Goal: Task Accomplishment & Management: Manage account settings

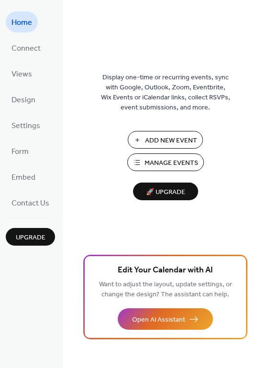
click at [187, 164] on span "Manage Events" at bounding box center [171, 163] width 54 height 10
click at [162, 166] on span "Manage Events" at bounding box center [171, 163] width 54 height 10
click at [156, 160] on span "Manage Events" at bounding box center [171, 163] width 54 height 10
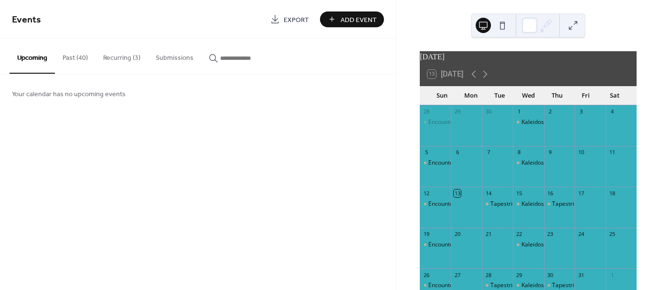
click at [101, 52] on button "Recurring (3)" at bounding box center [122, 56] width 53 height 34
click at [106, 57] on button "Recurring (3)" at bounding box center [122, 56] width 53 height 35
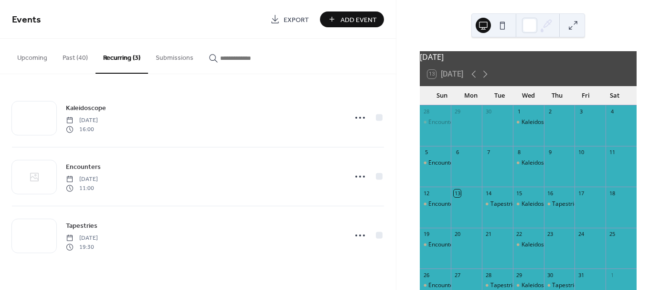
click at [71, 53] on button "Past (40)" at bounding box center [75, 56] width 41 height 34
click at [117, 59] on button "Recurring (3)" at bounding box center [122, 56] width 53 height 34
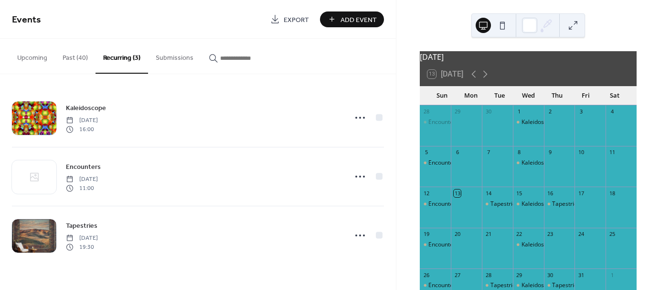
click at [34, 57] on button "Upcoming" at bounding box center [32, 56] width 45 height 34
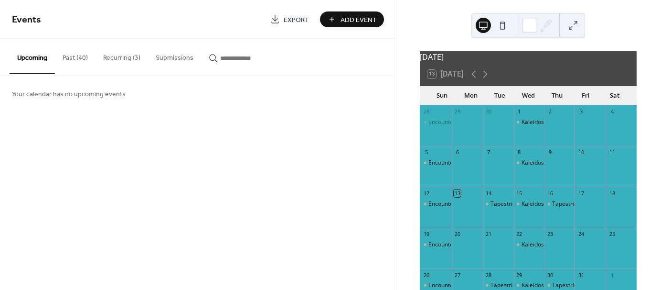
click at [127, 59] on button "Recurring (3)" at bounding box center [122, 56] width 53 height 34
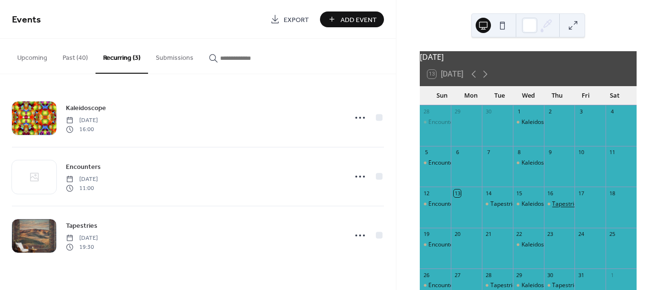
click at [558, 208] on div "Tapestries" at bounding box center [566, 204] width 28 height 8
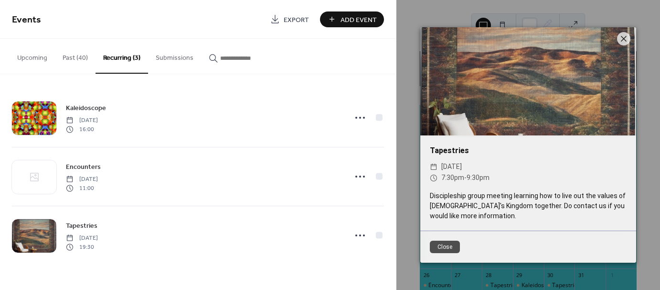
click at [443, 247] on button "Close" at bounding box center [445, 246] width 30 height 12
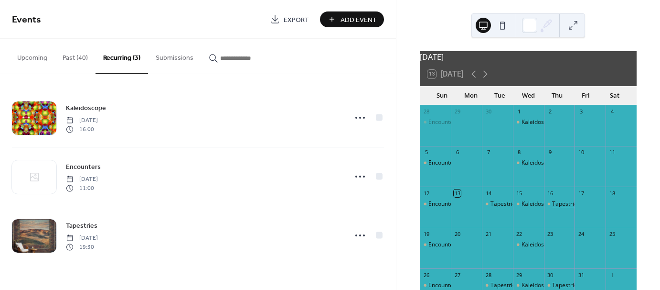
click at [556, 208] on div "Tapestries" at bounding box center [566, 204] width 28 height 8
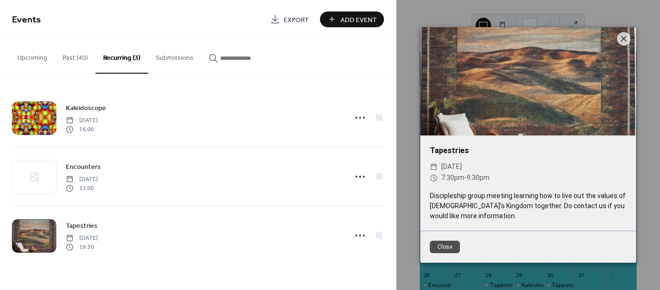
click at [439, 250] on button "Close" at bounding box center [445, 246] width 30 height 12
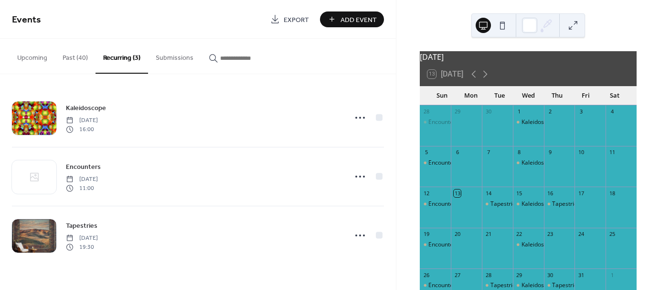
click at [180, 54] on button "Submissions" at bounding box center [174, 56] width 53 height 34
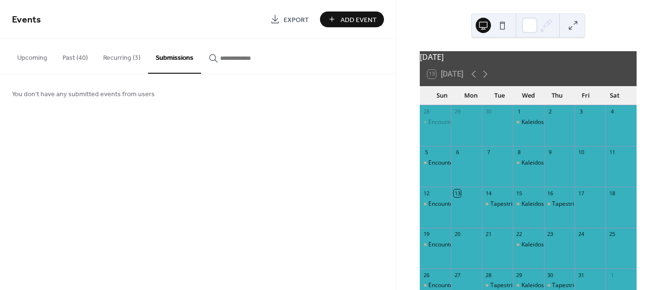
drag, startPoint x: 180, startPoint y: 54, endPoint x: 85, endPoint y: 55, distance: 95.6
click at [85, 55] on div "Upcoming Past (40) Recurring (3) Submissions" at bounding box center [198, 56] width 396 height 35
click at [83, 55] on button "Past (40)" at bounding box center [75, 56] width 41 height 34
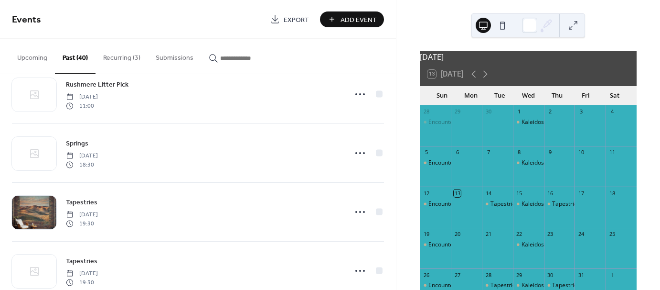
scroll to position [794, 0]
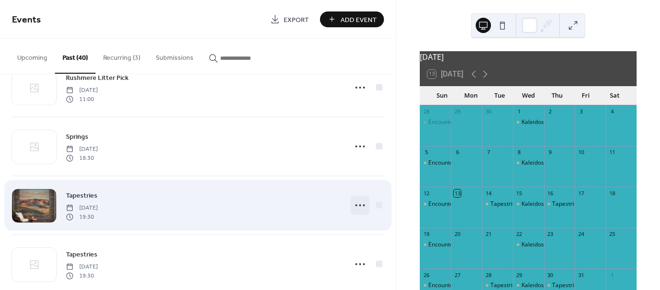
click at [359, 204] on circle at bounding box center [360, 205] width 2 height 2
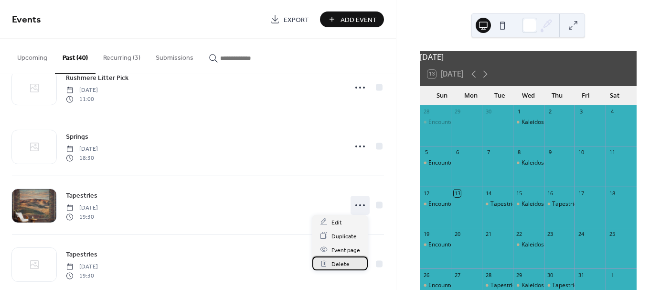
click at [343, 264] on span "Delete" at bounding box center [341, 264] width 18 height 10
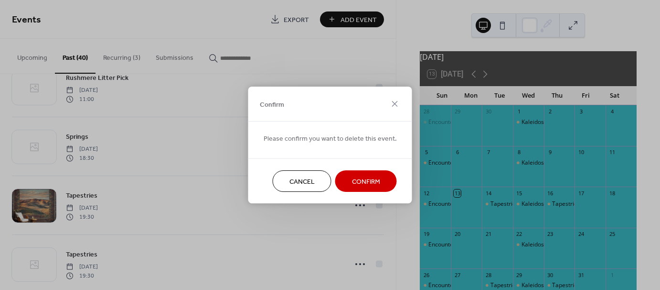
click at [372, 182] on span "Confirm" at bounding box center [366, 182] width 28 height 10
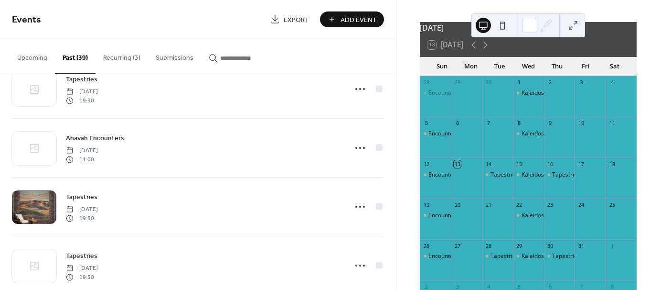
scroll to position [913, 0]
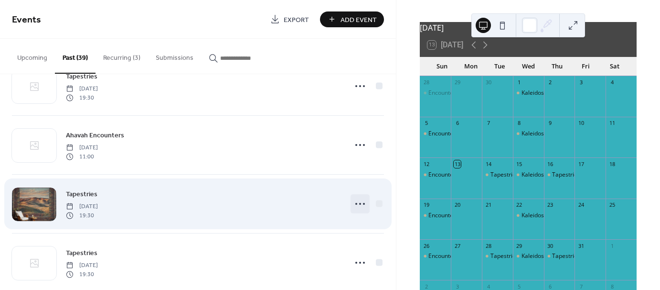
click at [359, 203] on circle at bounding box center [360, 204] width 2 height 2
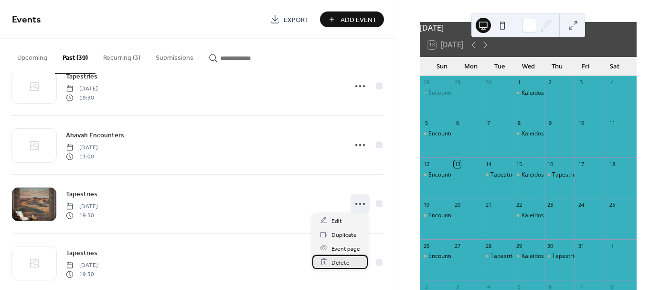
click at [340, 265] on span "Delete" at bounding box center [341, 262] width 18 height 10
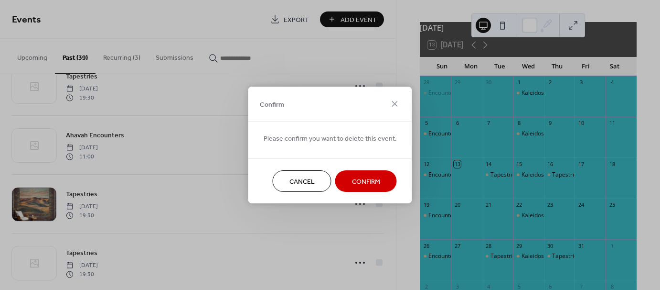
click at [363, 183] on span "Confirm" at bounding box center [366, 182] width 28 height 10
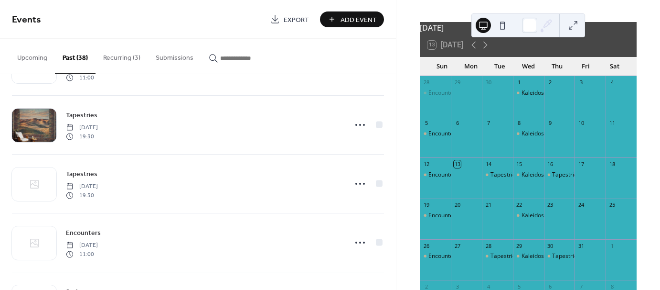
scroll to position [1800, 0]
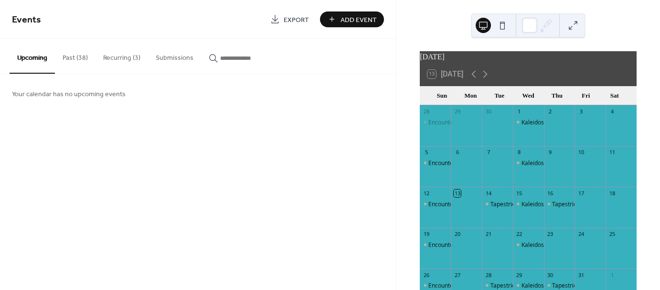
click at [124, 61] on button "Recurring (3)" at bounding box center [122, 56] width 53 height 34
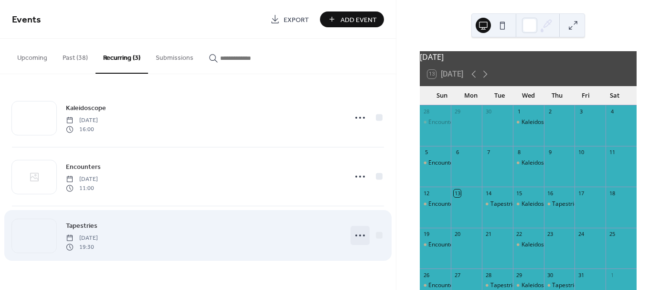
click at [357, 243] on div at bounding box center [360, 235] width 19 height 19
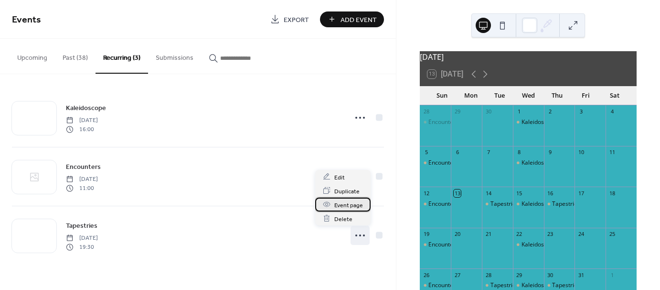
click at [351, 205] on span "Event page" at bounding box center [348, 205] width 29 height 10
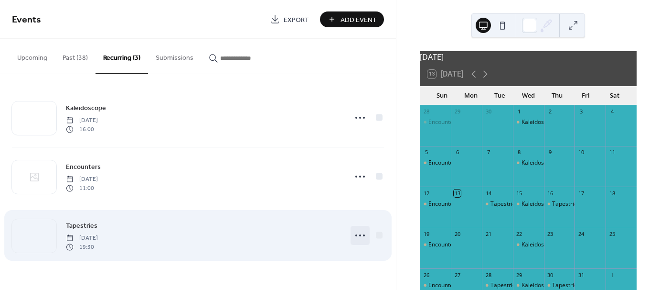
click at [357, 237] on icon at bounding box center [360, 234] width 15 height 15
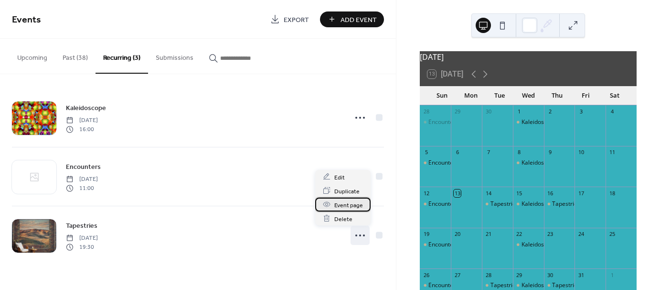
click at [351, 205] on span "Event page" at bounding box center [348, 205] width 29 height 10
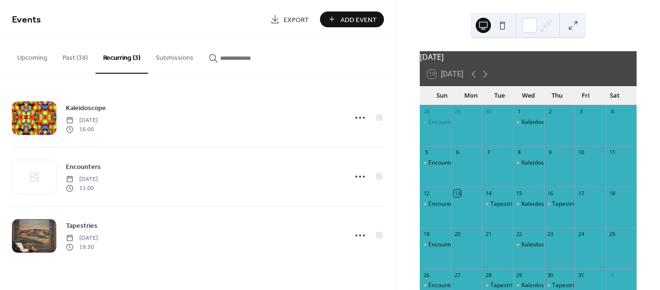
click at [547, 208] on div "Tapestries" at bounding box center [559, 204] width 31 height 8
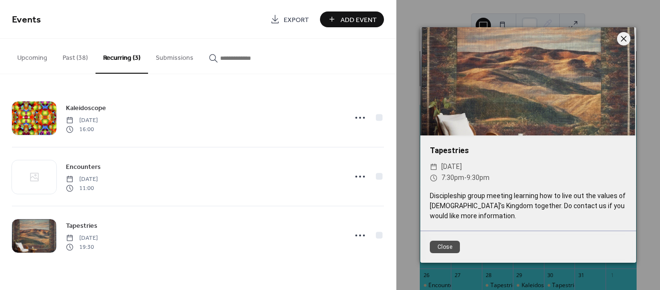
click at [625, 42] on icon at bounding box center [623, 38] width 11 height 11
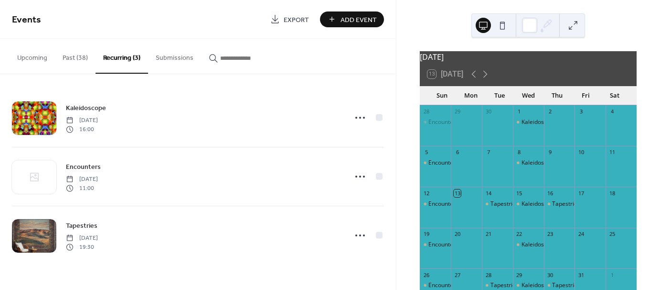
click at [171, 54] on button "Submissions" at bounding box center [174, 56] width 53 height 34
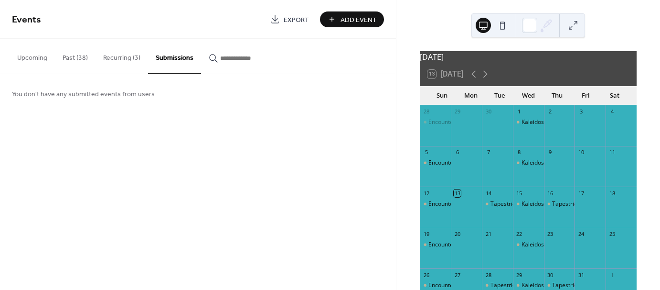
click at [28, 52] on button "Upcoming" at bounding box center [32, 56] width 45 height 34
click at [70, 50] on button "Past (38)" at bounding box center [75, 56] width 41 height 34
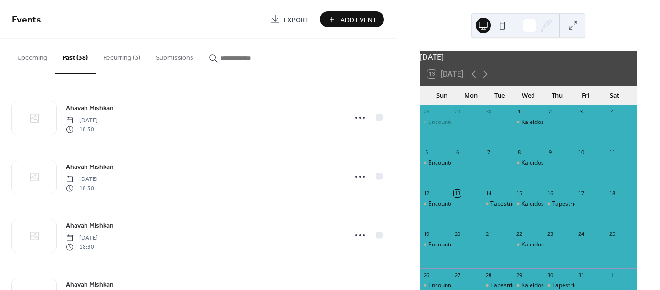
drag, startPoint x: 396, startPoint y: 84, endPoint x: 392, endPoint y: 97, distance: 13.5
click at [392, 97] on div "Events Export Add Event Upcoming Past (38) Recurring (3) Submissions Your calen…" at bounding box center [330, 145] width 660 height 290
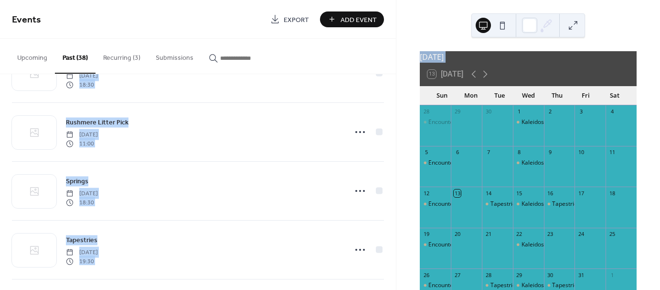
scroll to position [766, 0]
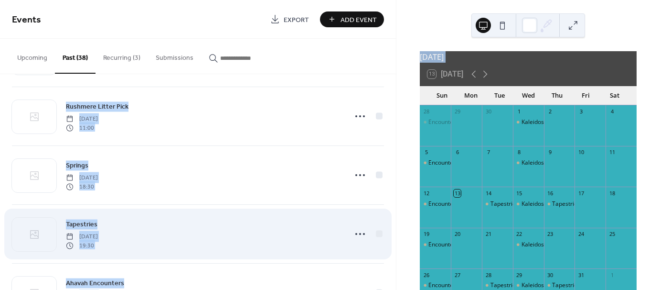
click at [294, 228] on div "Tapestries Tuesday, August 27, 2024 19:30" at bounding box center [203, 233] width 275 height 31
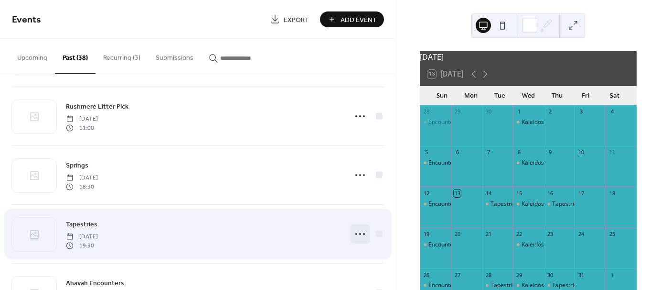
click at [357, 233] on icon at bounding box center [360, 233] width 15 height 15
click at [378, 231] on div at bounding box center [379, 233] width 7 height 7
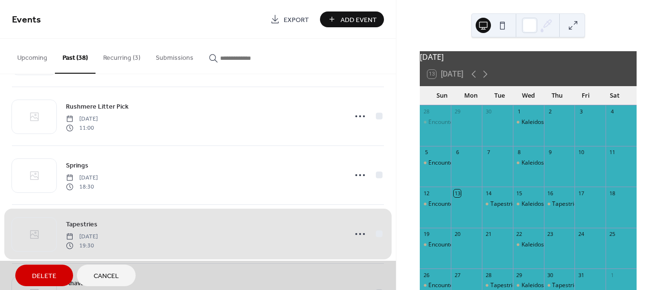
click at [44, 271] on span "Delete" at bounding box center [44, 276] width 24 height 10
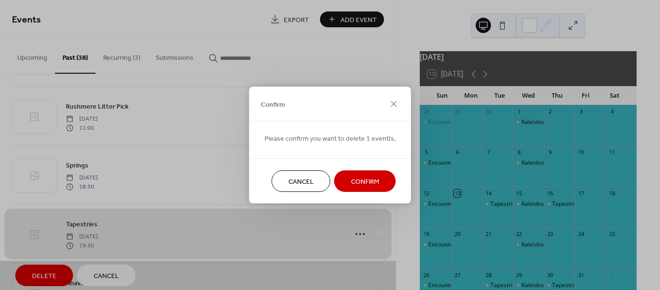
click at [356, 189] on button "Confirm" at bounding box center [365, 181] width 62 height 22
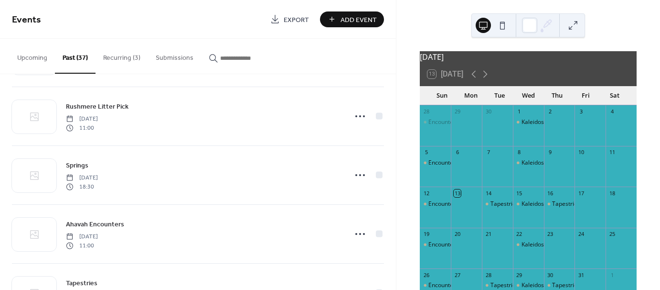
click at [24, 59] on button "Upcoming" at bounding box center [32, 56] width 45 height 34
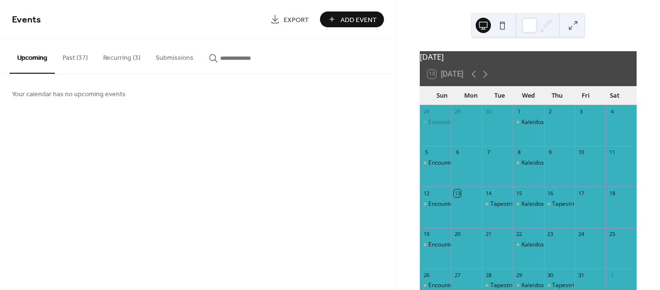
click at [216, 57] on icon "button" at bounding box center [214, 59] width 10 height 10
click at [220, 57] on input "button" at bounding box center [248, 58] width 57 height 10
drag, startPoint x: 112, startPoint y: 22, endPoint x: 423, endPoint y: 46, distance: 312.0
click at [423, 46] on div "Events Export Add Event Upcoming Past (37) Recurring (3) Submissions Your calen…" at bounding box center [330, 145] width 660 height 290
click at [562, 205] on div "Tapestries" at bounding box center [566, 204] width 28 height 8
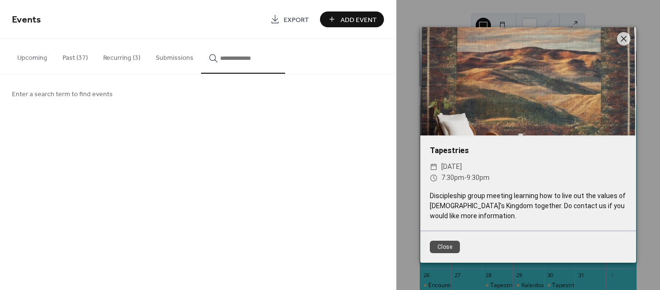
drag, startPoint x: 637, startPoint y: 79, endPoint x: 635, endPoint y: 105, distance: 26.4
click at [635, 105] on div "Tapestries ​ Thursday, October 16, 2025 ​ 7:30pm - 9:30pm Discipleship group me…" at bounding box center [529, 145] width 264 height 290
click at [452, 239] on div "Close" at bounding box center [529, 246] width 216 height 32
click at [448, 243] on button "Close" at bounding box center [445, 246] width 30 height 12
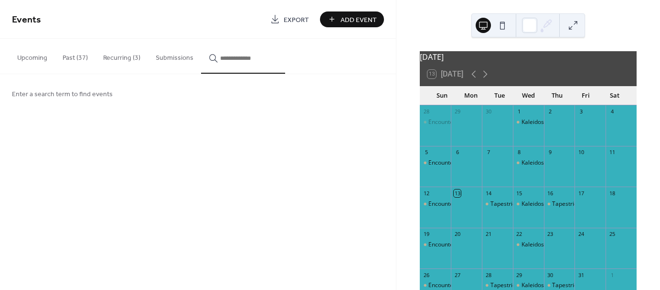
click at [185, 55] on button "Submissions" at bounding box center [174, 56] width 53 height 34
click at [118, 59] on button "Recurring (3)" at bounding box center [122, 56] width 53 height 34
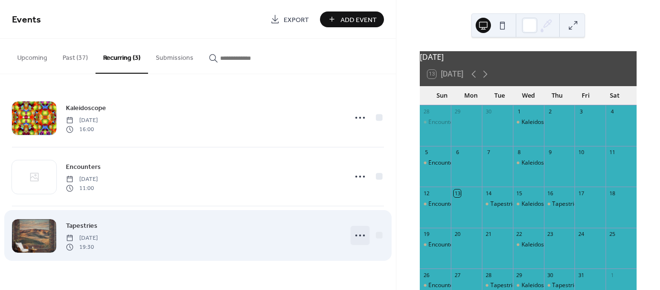
click at [363, 234] on icon at bounding box center [360, 234] width 15 height 15
click at [81, 223] on span "Tapestries" at bounding box center [82, 226] width 32 height 10
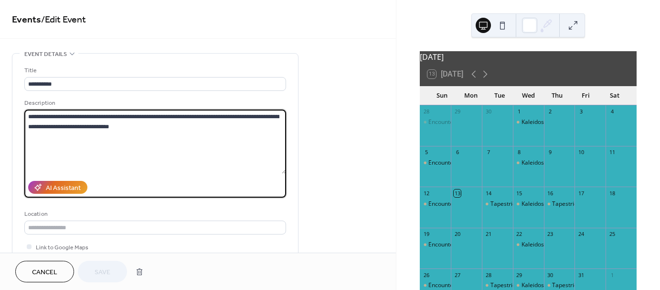
drag, startPoint x: 141, startPoint y: 128, endPoint x: 13, endPoint y: 105, distance: 130.7
click at [13, 105] on div "**********" at bounding box center [155, 175] width 286 height 242
type textarea "**********"
click at [108, 270] on span "Save" at bounding box center [103, 272] width 16 height 10
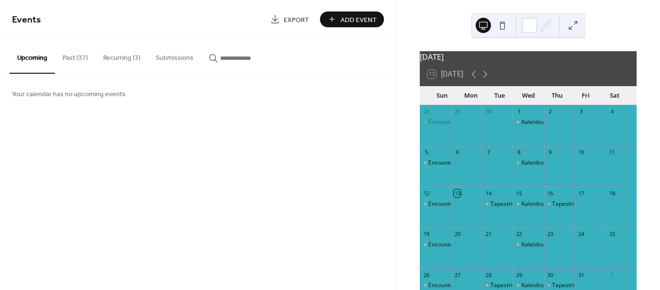
click at [71, 60] on button "Past (37)" at bounding box center [75, 56] width 41 height 34
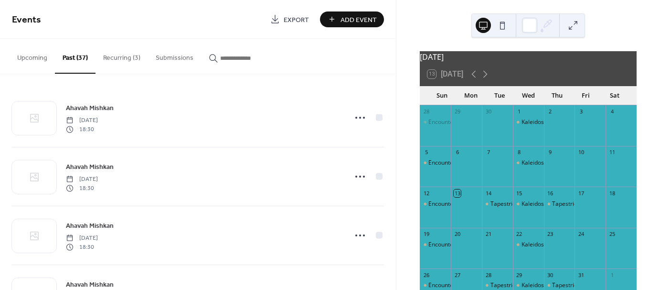
click at [118, 50] on button "Recurring (3)" at bounding box center [122, 56] width 53 height 34
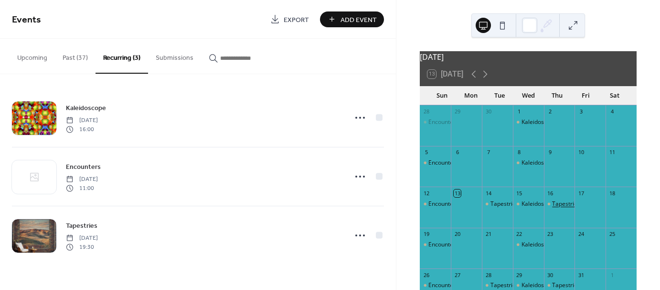
click at [565, 208] on div "Tapestries" at bounding box center [566, 204] width 28 height 8
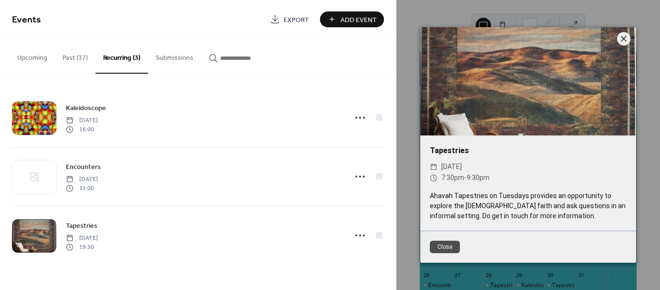
click at [622, 42] on icon at bounding box center [623, 38] width 11 height 11
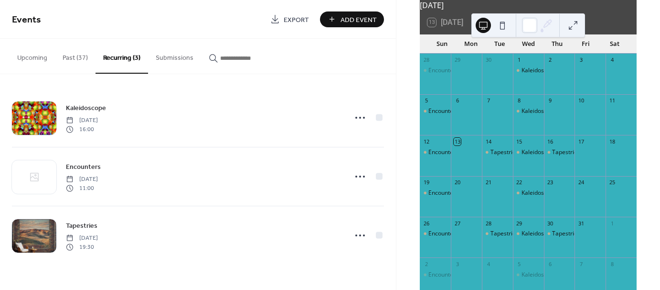
scroll to position [88, 0]
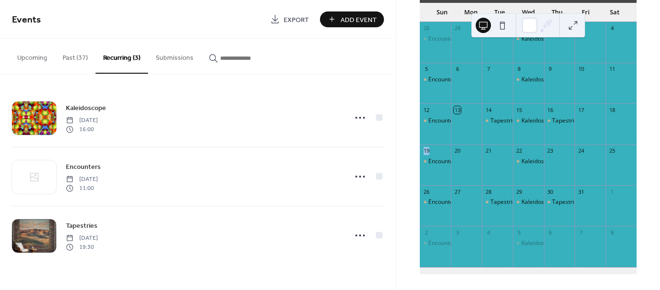
drag, startPoint x: 410, startPoint y: 153, endPoint x: 411, endPoint y: 182, distance: 28.7
click at [411, 182] on div "October 2025 13 Today Sun Mon Tue Wed Thu Fri Sat 28 Encounters 29 30 1 Kaleido…" at bounding box center [529, 145] width 264 height 290
click at [215, 54] on icon "button" at bounding box center [214, 59] width 10 height 10
click at [220, 54] on input "button" at bounding box center [248, 58] width 57 height 10
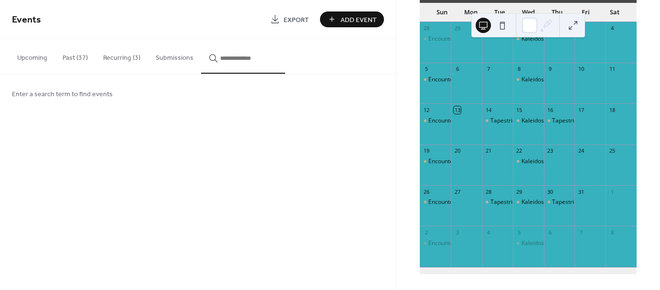
click at [42, 101] on div "Enter a search term to find events" at bounding box center [198, 93] width 396 height 39
click at [43, 93] on span "Enter a search term to find events" at bounding box center [62, 94] width 101 height 10
click at [36, 62] on button "Upcoming" at bounding box center [32, 56] width 45 height 34
click at [49, 54] on button "Upcoming" at bounding box center [32, 56] width 45 height 35
click at [73, 56] on button "Past (37)" at bounding box center [75, 56] width 41 height 34
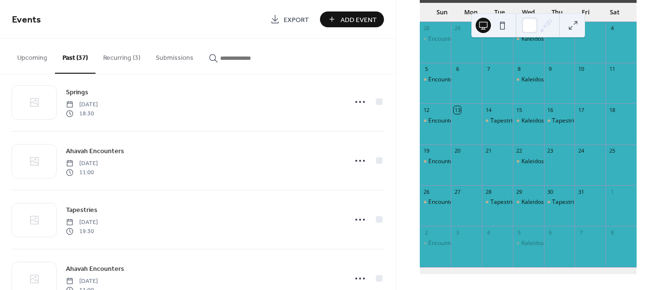
scroll to position [854, 0]
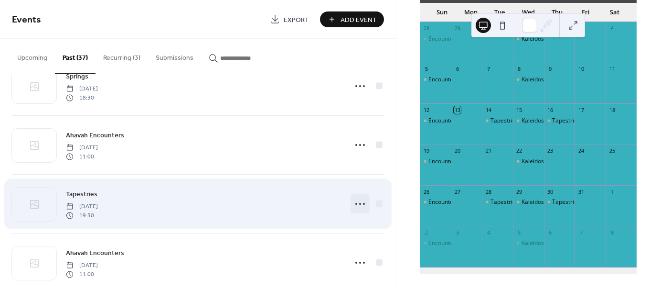
click at [356, 203] on circle at bounding box center [357, 204] width 2 height 2
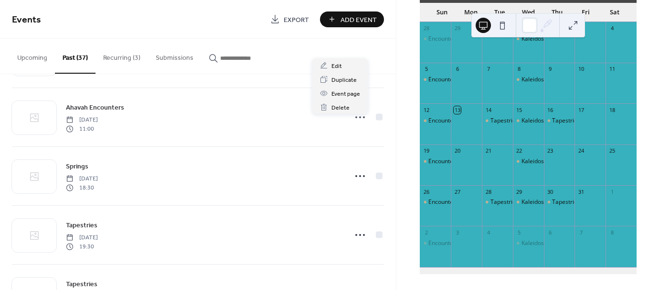
scroll to position [1047, 0]
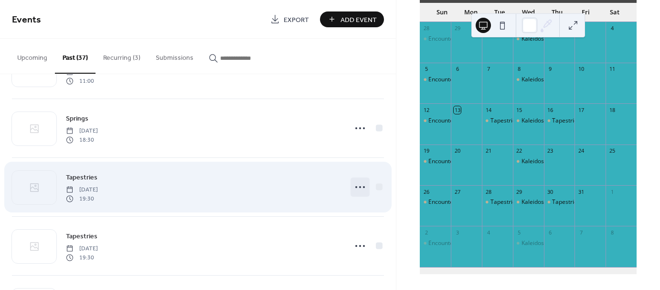
click at [359, 186] on circle at bounding box center [360, 187] width 2 height 2
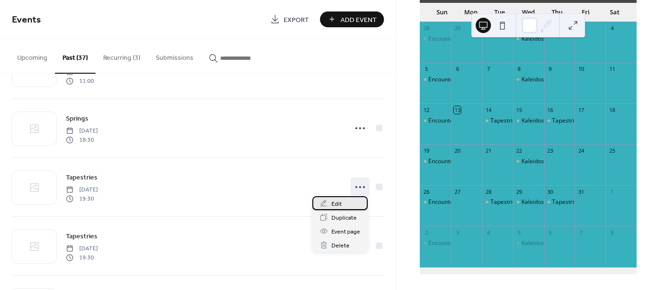
click at [344, 203] on div "Edit" at bounding box center [340, 203] width 55 height 14
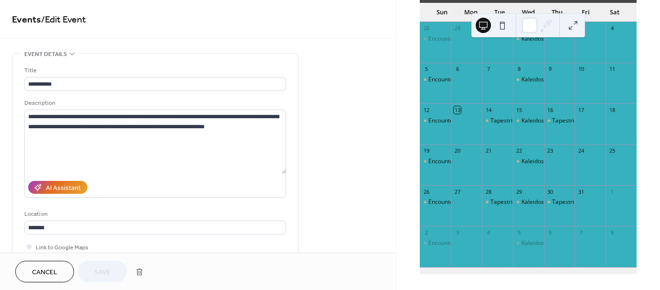
click at [397, 83] on div "October 2025 13 Today Sun Mon Tue Wed Thu Fri Sat 28 Encounters 29 30 1 Kaleido…" at bounding box center [529, 145] width 264 height 290
click at [60, 270] on button "Cancel" at bounding box center [44, 271] width 59 height 22
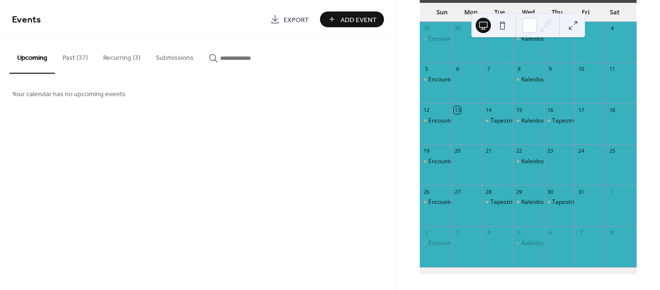
click at [72, 57] on button "Past (37)" at bounding box center [75, 56] width 41 height 34
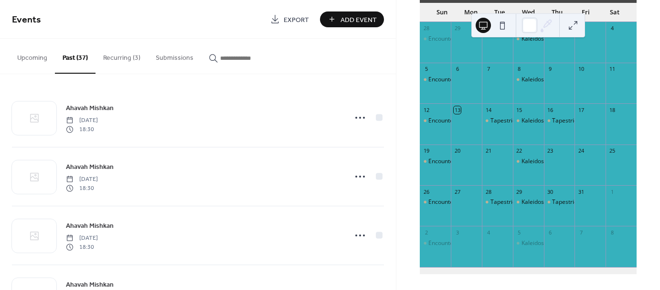
click at [162, 60] on button "Submissions" at bounding box center [174, 56] width 53 height 34
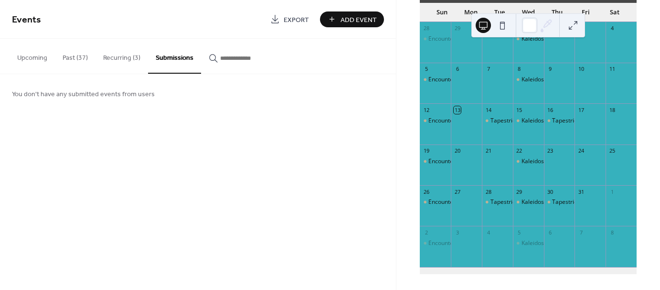
click at [70, 54] on button "Past (37)" at bounding box center [75, 56] width 41 height 34
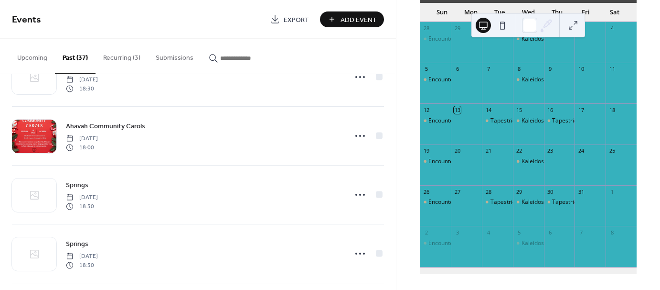
scroll to position [455, 0]
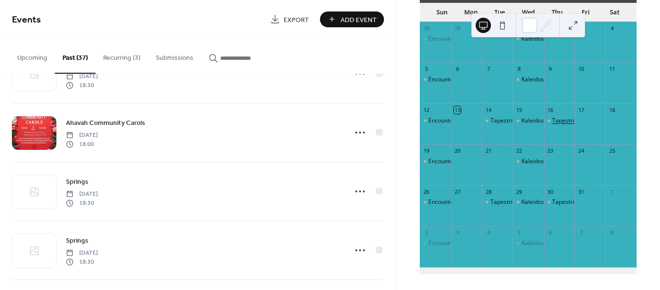
click at [566, 120] on div "Tapestries" at bounding box center [566, 121] width 28 height 8
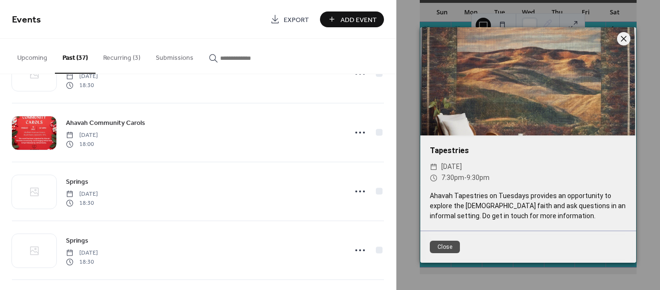
click at [626, 44] on div at bounding box center [623, 38] width 13 height 13
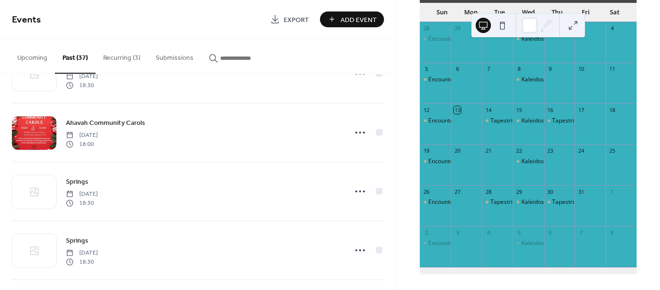
click at [362, 22] on span "Add Event" at bounding box center [359, 20] width 36 height 10
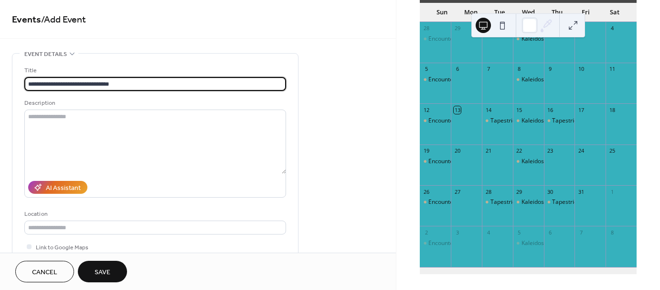
type input "**********"
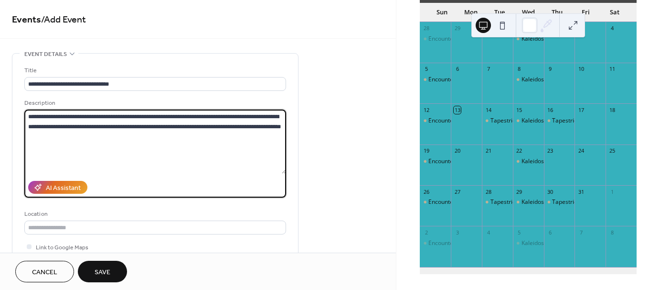
type textarea "**********"
click at [397, 84] on div "October 2025 13 Today Sun Mon Tue Wed Thu Fri Sat 28 Encounters 29 30 1 Kaleido…" at bounding box center [529, 145] width 264 height 290
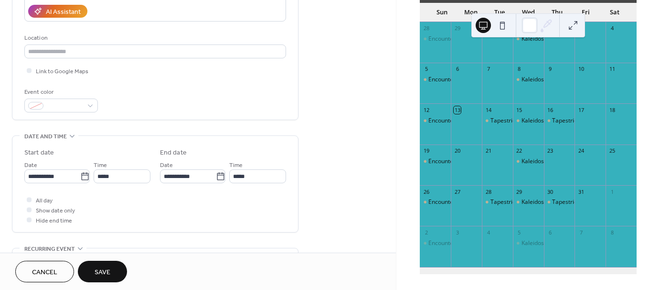
scroll to position [173, 0]
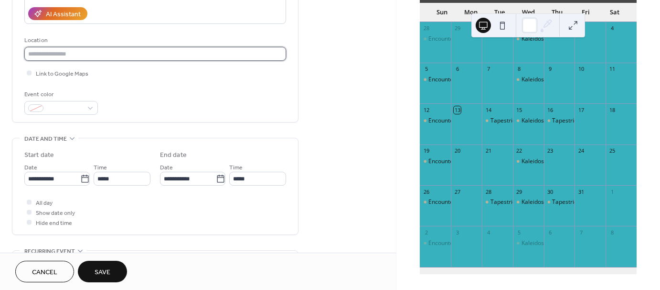
click at [61, 51] on input "text" at bounding box center [155, 54] width 262 height 14
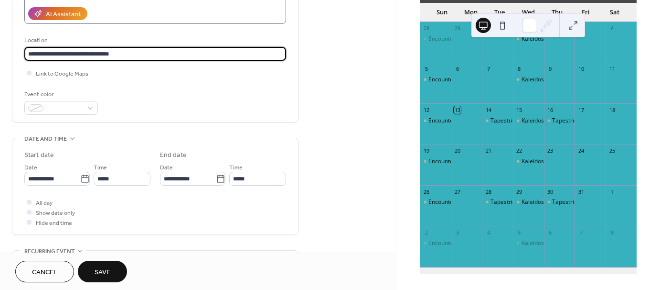
type input "**********"
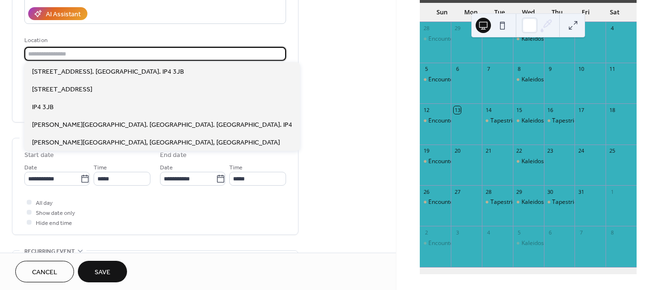
click at [308, 92] on div "**********" at bounding box center [198, 172] width 396 height 585
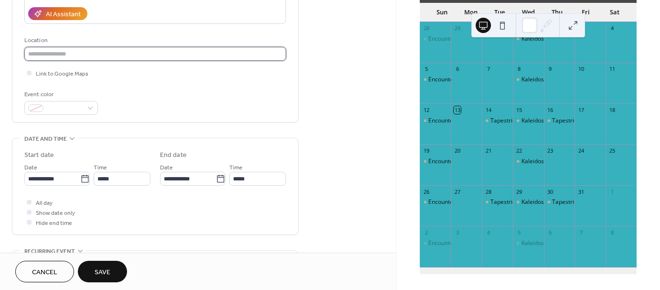
click at [238, 54] on input "text" at bounding box center [155, 54] width 262 height 14
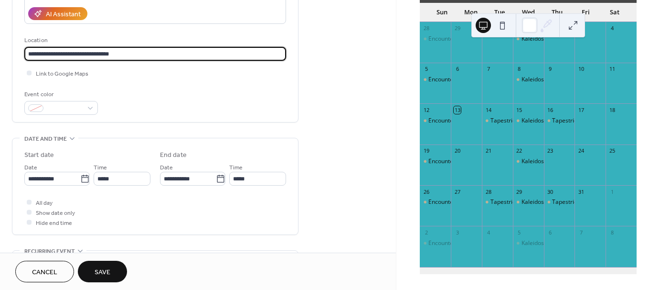
type input "**********"
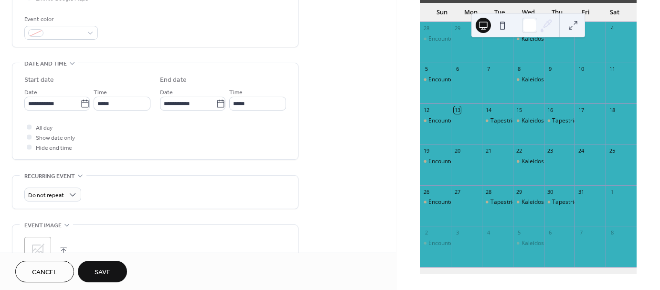
scroll to position [250, 0]
type textarea "**********"
click at [40, 102] on input "**********" at bounding box center [52, 102] width 56 height 14
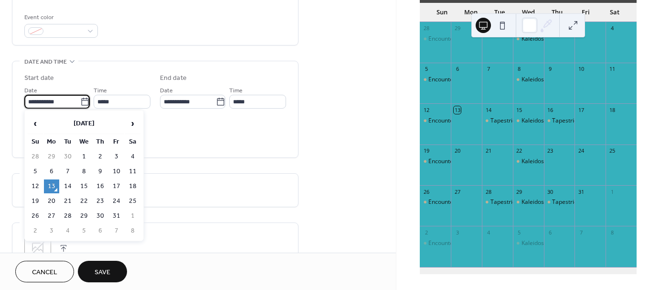
click at [32, 101] on input "**********" at bounding box center [52, 102] width 56 height 14
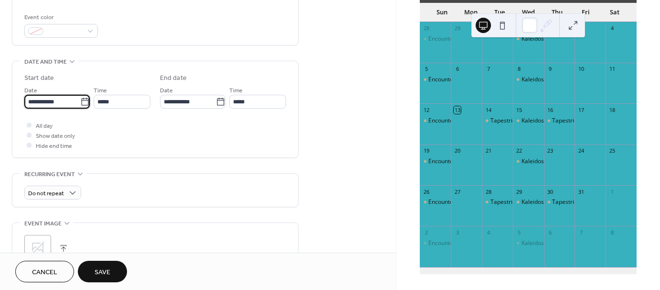
click at [34, 101] on input "**********" at bounding box center [52, 102] width 56 height 14
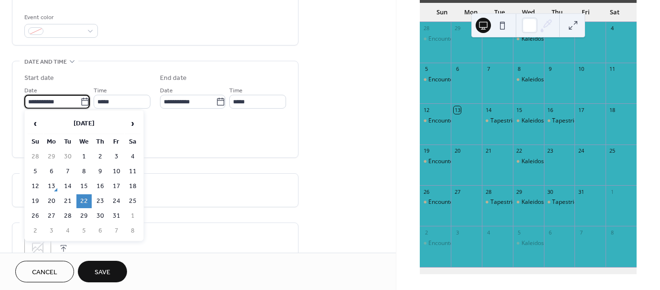
type input "**********"
click at [86, 194] on td "22" at bounding box center [83, 201] width 15 height 14
type input "**********"
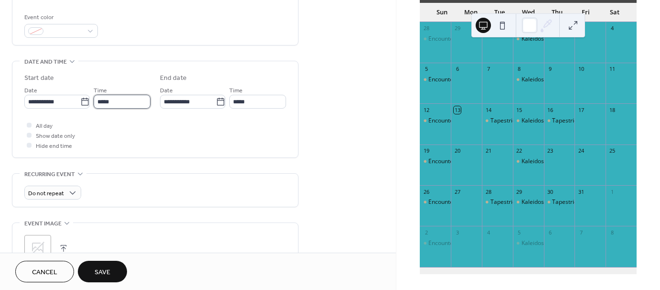
click at [119, 100] on input "*****" at bounding box center [122, 102] width 57 height 14
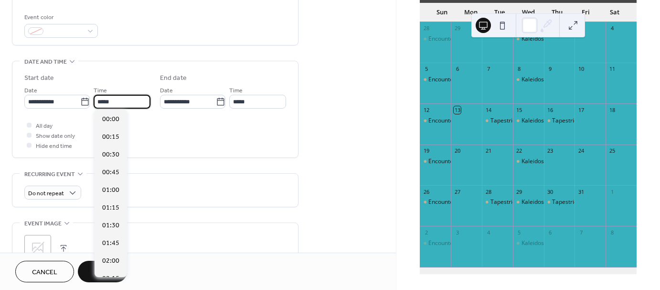
scroll to position [849, 0]
type input "*"
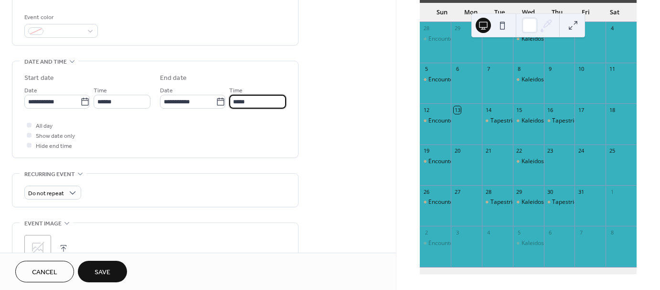
type input "*****"
click at [261, 99] on input "*****" at bounding box center [257, 102] width 57 height 14
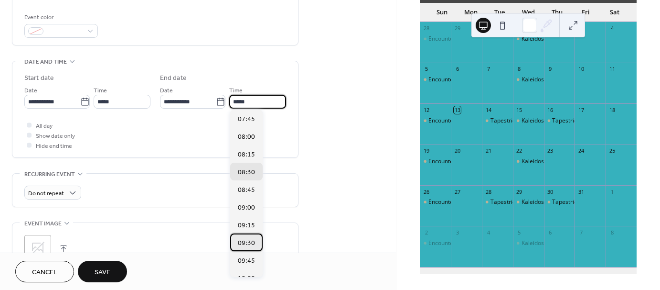
click at [248, 248] on div "09:30" at bounding box center [246, 242] width 32 height 18
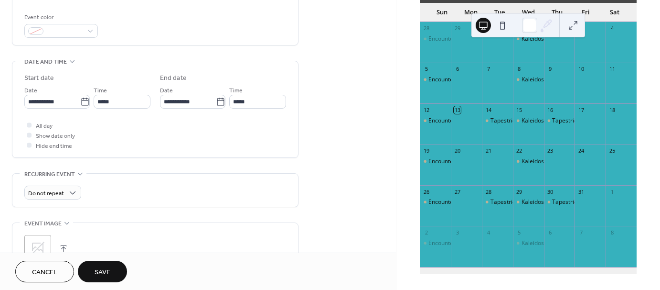
type input "*****"
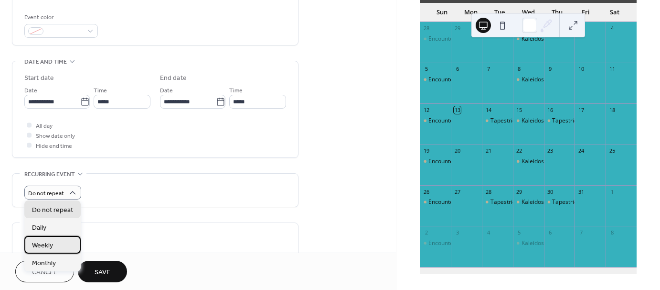
click at [50, 250] on span "Weekly" at bounding box center [42, 245] width 21 height 10
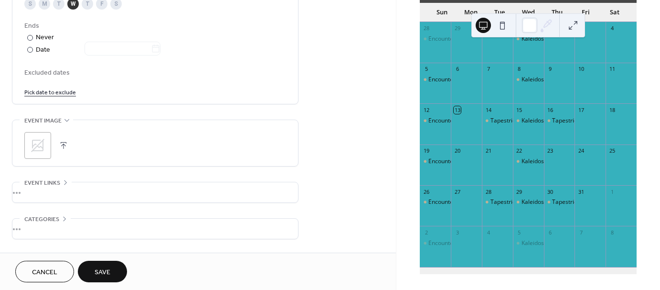
scroll to position [551, 0]
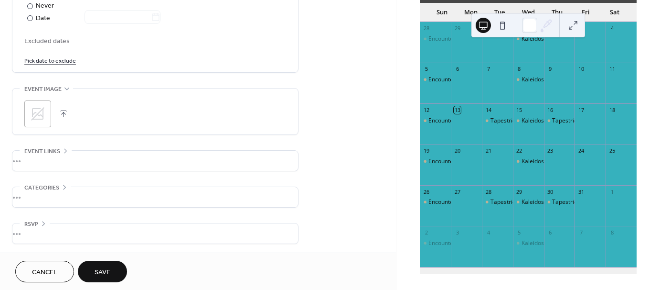
click at [102, 270] on span "Save" at bounding box center [103, 272] width 16 height 10
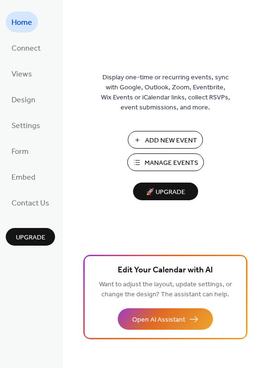
click at [148, 162] on span "Manage Events" at bounding box center [171, 163] width 54 height 10
click at [158, 158] on span "Manage Events" at bounding box center [171, 163] width 54 height 10
click at [172, 164] on span "Manage Events" at bounding box center [171, 163] width 54 height 10
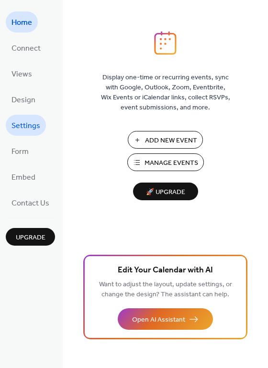
drag, startPoint x: 136, startPoint y: 16, endPoint x: 31, endPoint y: 125, distance: 151.4
click at [31, 125] on span "Settings" at bounding box center [25, 126] width 29 height 15
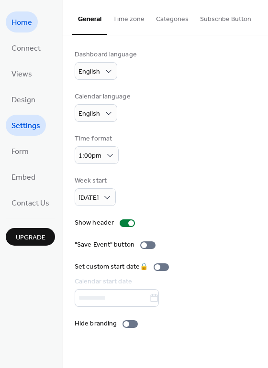
click at [28, 12] on link "Home" at bounding box center [22, 21] width 32 height 21
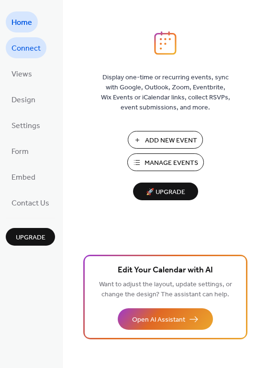
click at [32, 51] on span "Connect" at bounding box center [25, 48] width 29 height 15
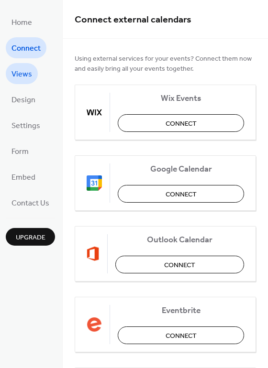
click at [24, 78] on span "Views" at bounding box center [21, 74] width 21 height 15
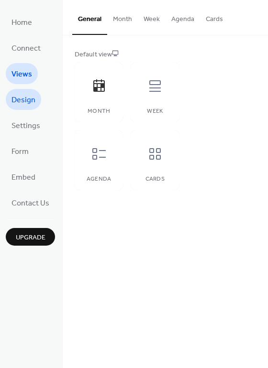
click at [21, 103] on span "Design" at bounding box center [23, 100] width 24 height 15
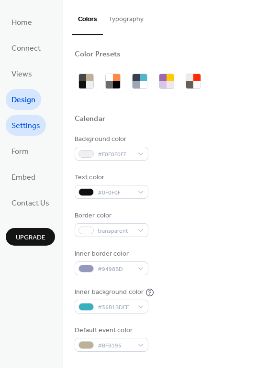
click at [19, 122] on span "Settings" at bounding box center [25, 126] width 29 height 15
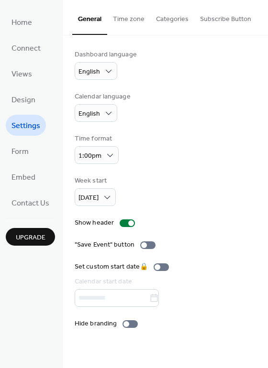
click at [19, 147] on span "Form" at bounding box center [19, 151] width 17 height 15
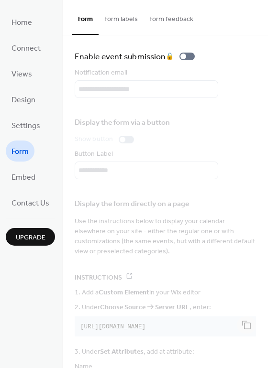
click at [19, 175] on span "Embed" at bounding box center [23, 177] width 24 height 15
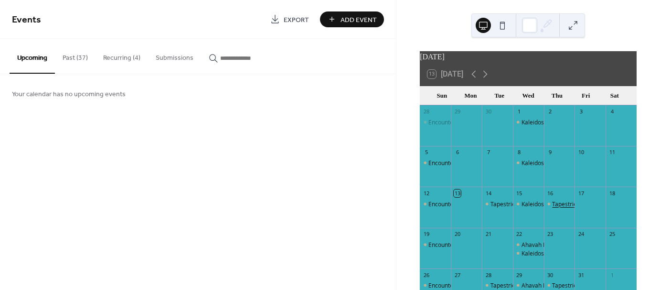
click at [566, 208] on div "Tapestries" at bounding box center [566, 204] width 28 height 8
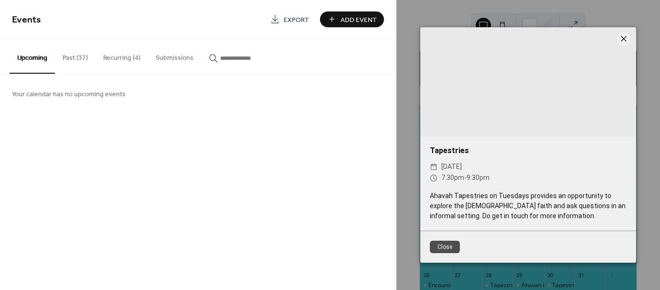
click at [619, 36] on icon at bounding box center [623, 38] width 11 height 11
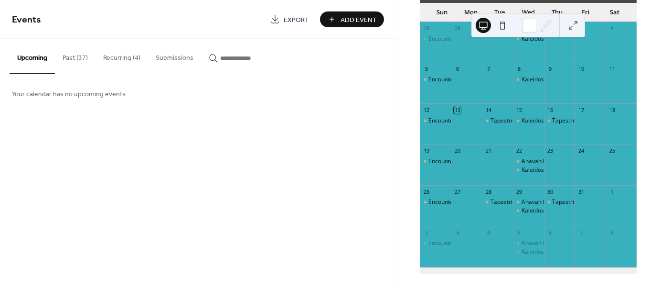
scroll to position [88, 0]
click at [562, 203] on div "Tapestries" at bounding box center [566, 202] width 28 height 8
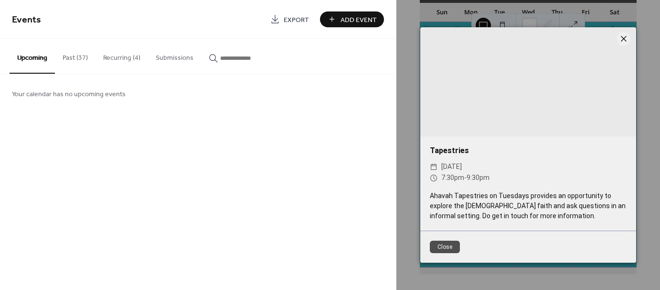
click at [622, 40] on icon at bounding box center [623, 38] width 11 height 11
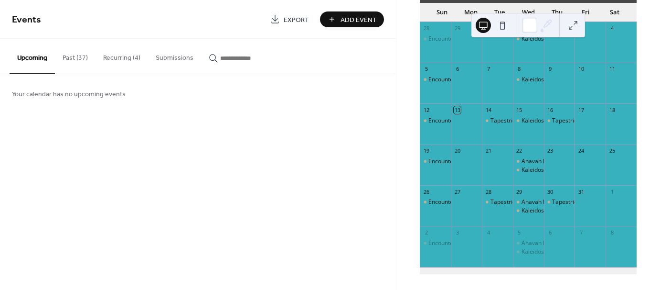
click at [82, 55] on button "Past (37)" at bounding box center [75, 56] width 41 height 34
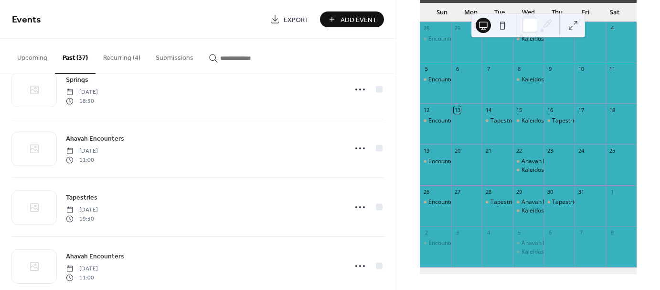
scroll to position [854, 0]
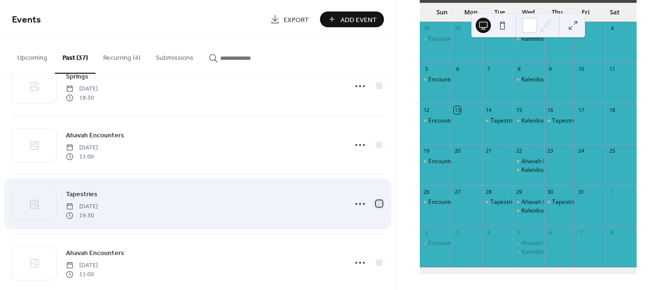
click at [377, 201] on div at bounding box center [379, 203] width 7 height 7
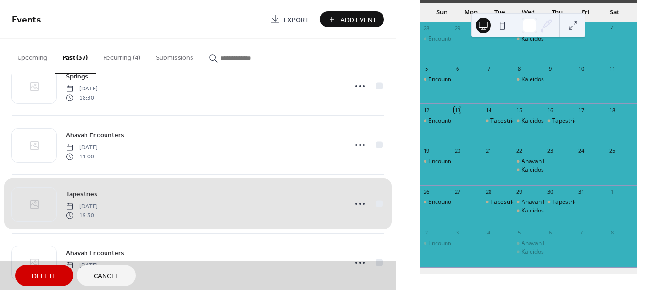
click at [379, 204] on div "Tapestries Tuesday, August 20, 2024 19:30" at bounding box center [198, 203] width 372 height 59
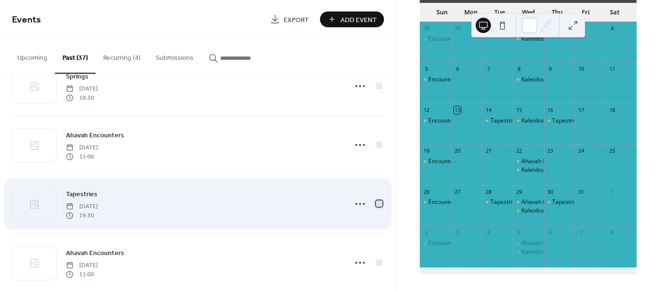
click at [379, 205] on div at bounding box center [380, 203] width 10 height 10
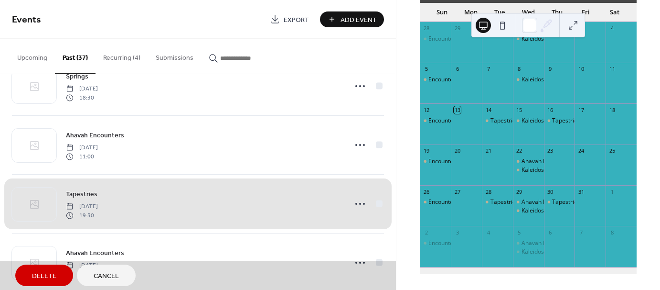
click at [58, 267] on button "Delete" at bounding box center [44, 275] width 58 height 22
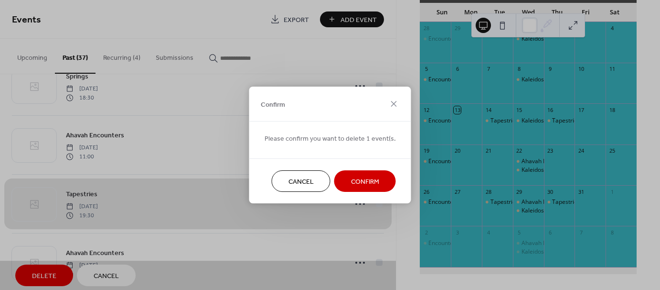
click at [309, 187] on span "Cancel" at bounding box center [301, 182] width 25 height 10
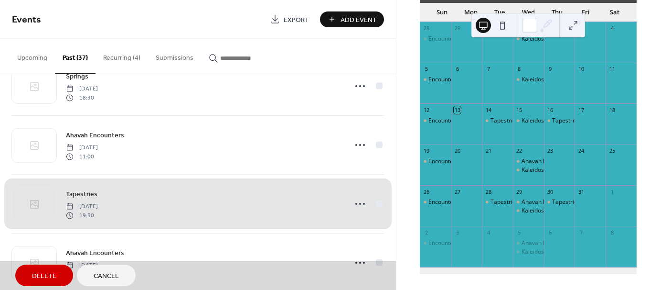
click at [397, 162] on div "October 2025 13 Today Sun Mon Tue Wed Thu Fri Sat 28 Encounters 29 30 1 Kaleido…" at bounding box center [529, 145] width 264 height 290
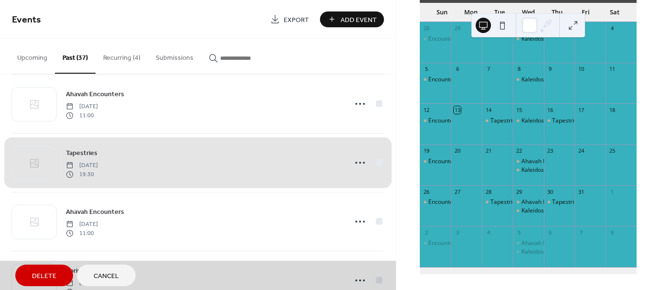
scroll to position [898, 0]
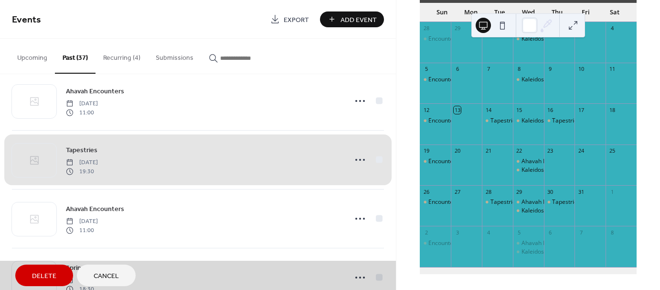
click at [378, 157] on div "Tapestries Tuesday, August 20, 2024 19:30" at bounding box center [198, 159] width 372 height 59
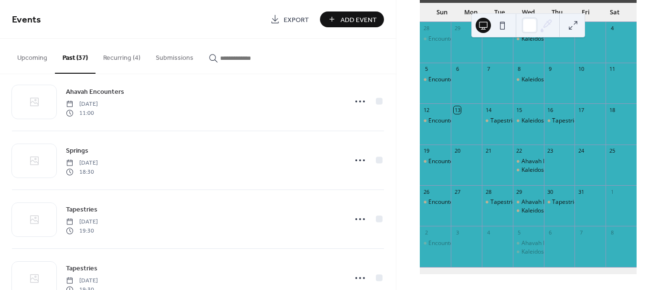
scroll to position [1041, 0]
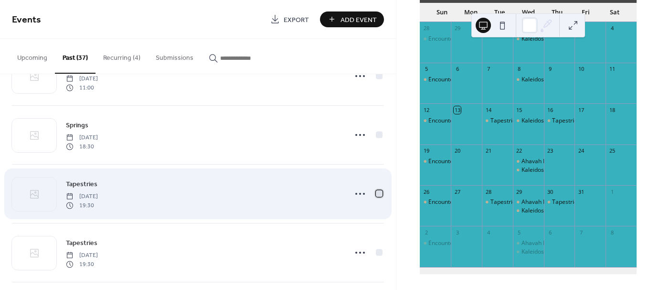
click at [376, 192] on div at bounding box center [379, 193] width 7 height 7
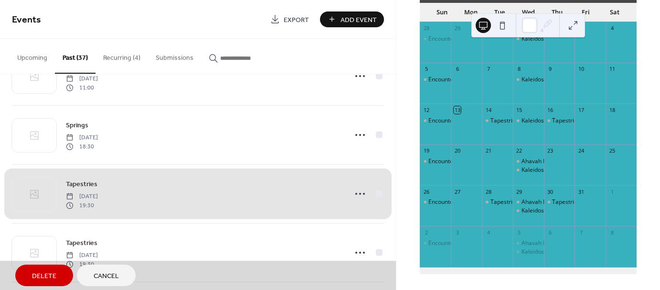
click at [43, 275] on span "Delete" at bounding box center [44, 276] width 24 height 10
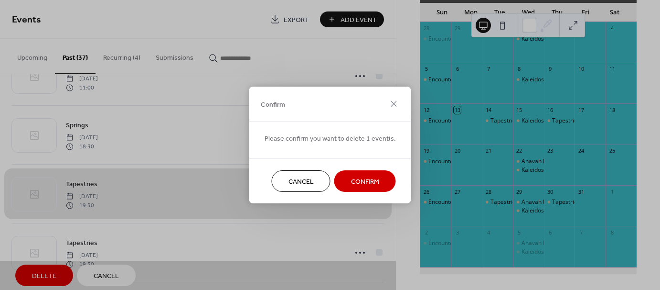
click at [373, 185] on span "Confirm" at bounding box center [365, 182] width 28 height 10
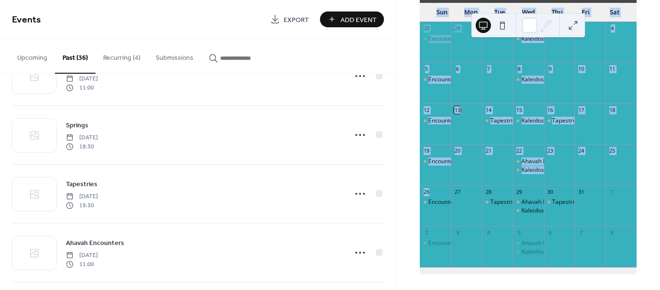
drag, startPoint x: 397, startPoint y: 208, endPoint x: 396, endPoint y: 226, distance: 17.2
click at [396, 226] on div "Events Export Add Event Upcoming Past (36) Recurring (4) Submissions Your calen…" at bounding box center [330, 145] width 660 height 290
click at [633, 204] on div "28 Encounters 29 30 1 Kaleidoscope 2 3 4 5 Encounters 6 7 8 Kaleidoscope 9 10 1…" at bounding box center [528, 148] width 217 height 252
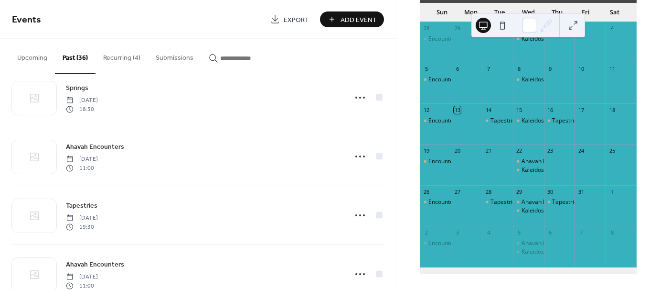
scroll to position [0, 0]
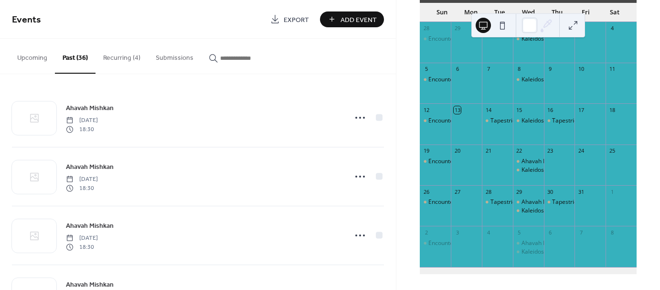
click at [122, 51] on button "Recurring (4)" at bounding box center [122, 56] width 53 height 34
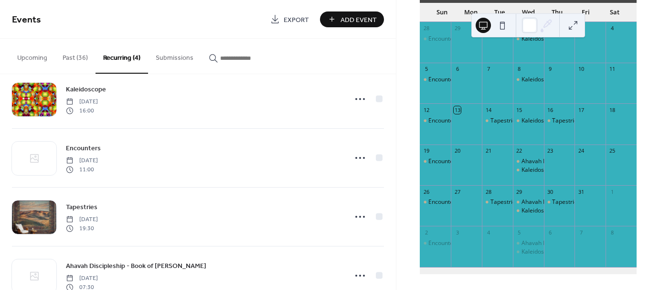
scroll to position [18, 0]
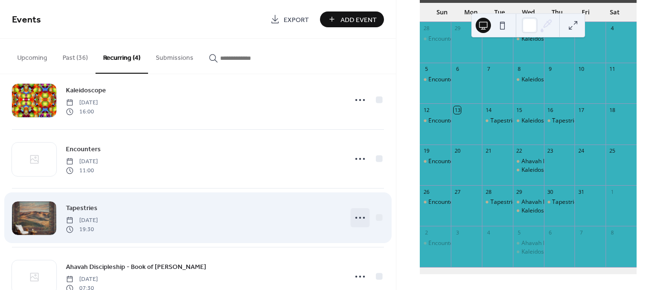
click at [359, 218] on icon at bounding box center [360, 217] width 15 height 15
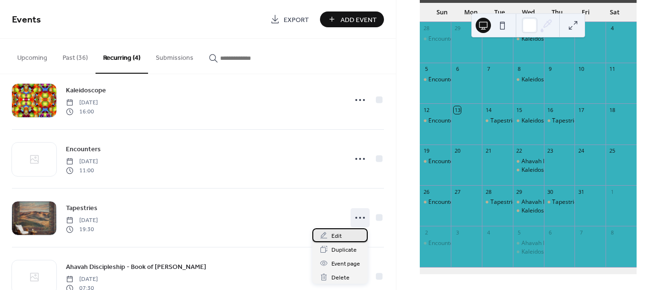
click at [346, 235] on div "Edit" at bounding box center [340, 235] width 55 height 14
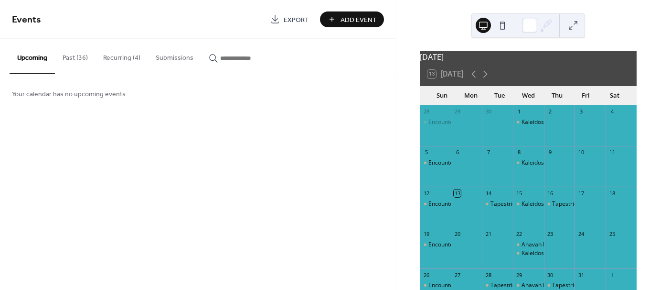
click at [79, 60] on button "Past (36)" at bounding box center [75, 56] width 41 height 34
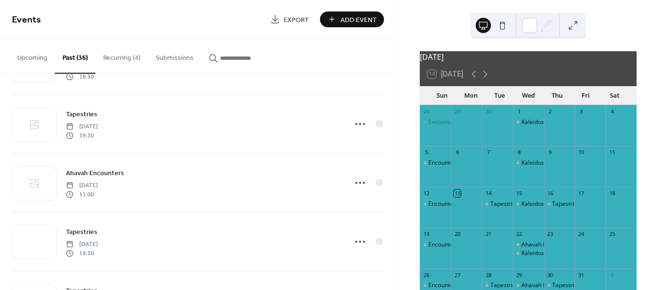
scroll to position [1114, 0]
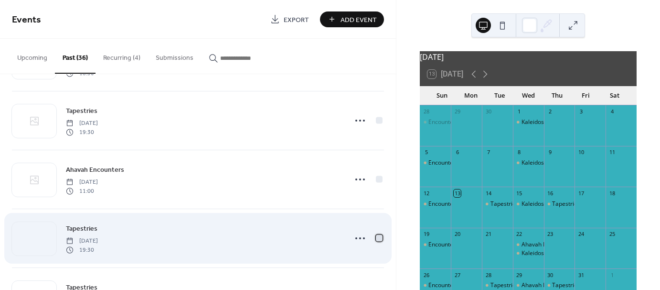
click at [376, 236] on div at bounding box center [379, 237] width 7 height 7
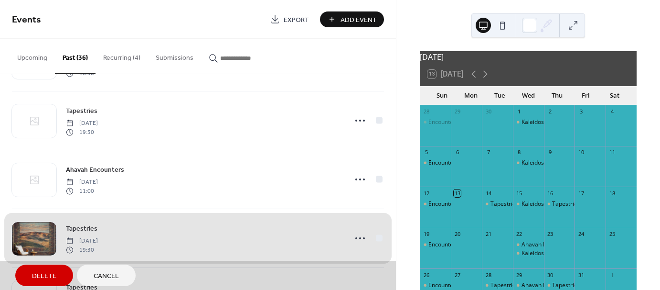
click at [38, 278] on span "Delete" at bounding box center [44, 276] width 24 height 10
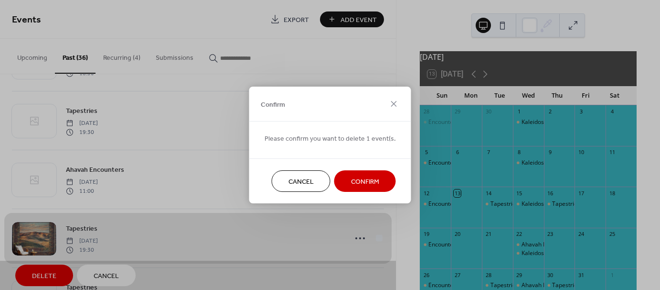
click at [357, 177] on span "Confirm" at bounding box center [365, 182] width 28 height 10
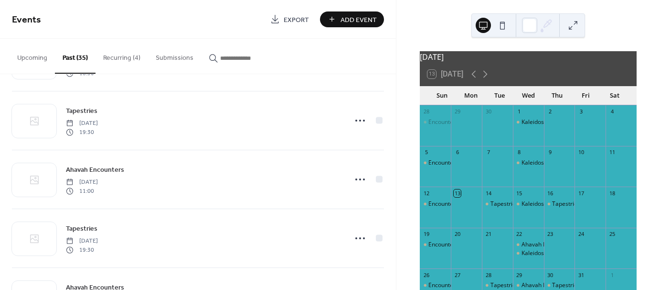
click at [31, 55] on button "Upcoming" at bounding box center [32, 56] width 45 height 34
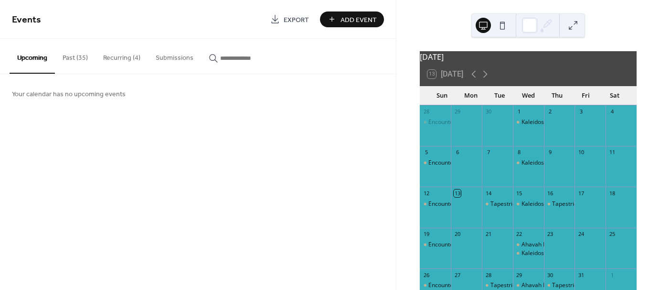
click at [80, 54] on button "Past (35)" at bounding box center [75, 56] width 41 height 34
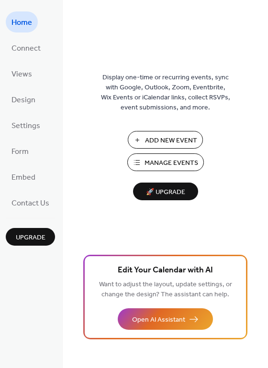
click at [137, 141] on button "Add New Event" at bounding box center [165, 140] width 75 height 18
click at [29, 104] on span "Design" at bounding box center [23, 100] width 24 height 15
click at [22, 78] on span "Views" at bounding box center [21, 74] width 21 height 15
click at [23, 72] on span "Views" at bounding box center [21, 74] width 21 height 15
click at [178, 164] on span "Manage Events" at bounding box center [171, 163] width 54 height 10
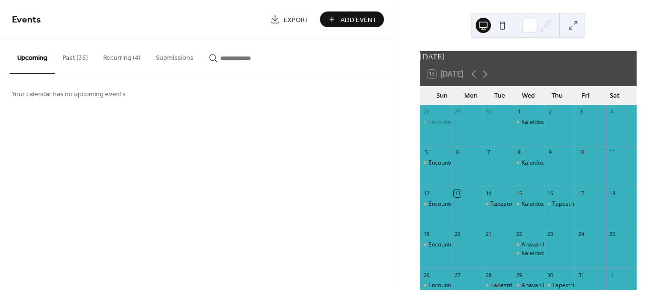
click at [563, 208] on div "Tapestries" at bounding box center [566, 204] width 28 height 8
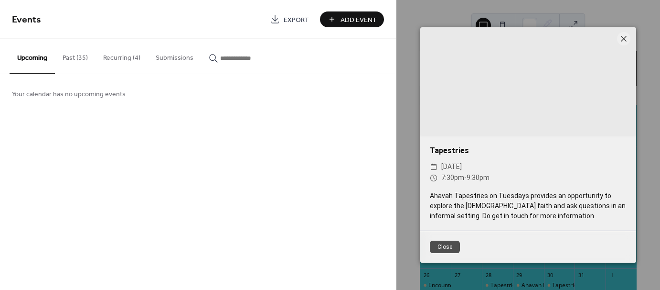
drag, startPoint x: 433, startPoint y: 246, endPoint x: 440, endPoint y: 252, distance: 8.8
click at [440, 252] on button "Close" at bounding box center [445, 246] width 30 height 12
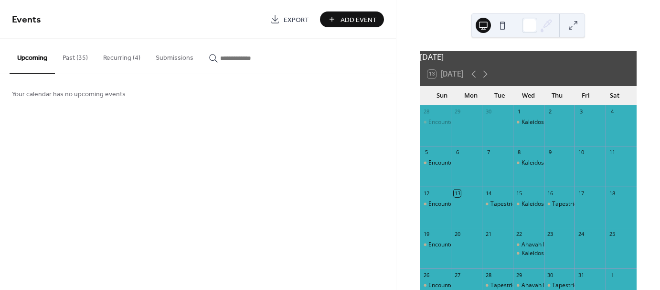
click at [76, 53] on button "Past (35)" at bounding box center [75, 56] width 41 height 34
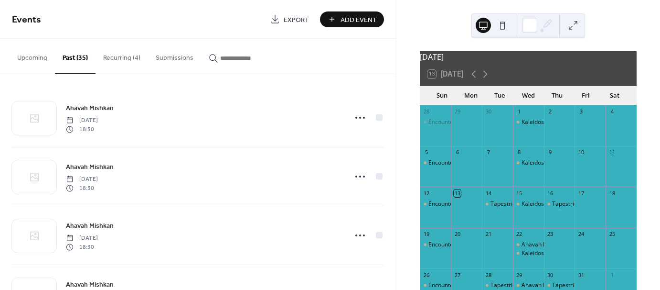
click at [393, 97] on div "Ahavah Mishkan [DATE] 18:30 Ahavah Mishkan [DATE] 18:30 Ahavah Mishkan [DATE] 1…" at bounding box center [198, 182] width 396 height 216
click at [392, 97] on div "Ahavah Mishkan [DATE] 18:30 Ahavah Mishkan [DATE] 18:30 Ahavah Mishkan [DATE] 1…" at bounding box center [198, 182] width 396 height 216
click at [220, 60] on input "button" at bounding box center [248, 58] width 57 height 10
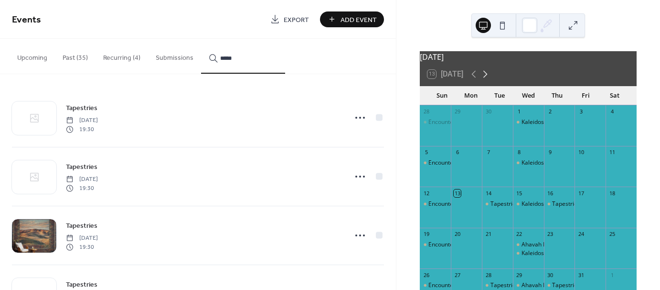
click at [491, 78] on icon at bounding box center [485, 73] width 11 height 11
click at [559, 207] on div "Tapestries" at bounding box center [566, 204] width 28 height 8
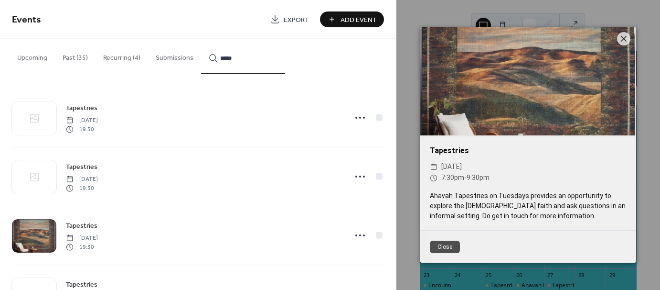
click at [441, 244] on button "Close" at bounding box center [445, 246] width 30 height 12
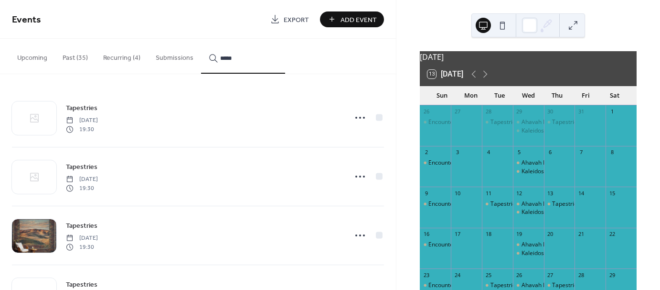
click at [31, 54] on button "Upcoming" at bounding box center [32, 56] width 45 height 34
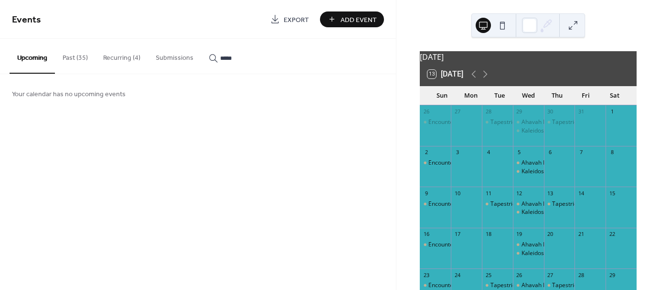
click at [285, 18] on link "Export" at bounding box center [289, 19] width 53 height 16
click at [477, 79] on icon at bounding box center [473, 73] width 11 height 11
click at [558, 208] on div "Tapestries" at bounding box center [566, 204] width 28 height 8
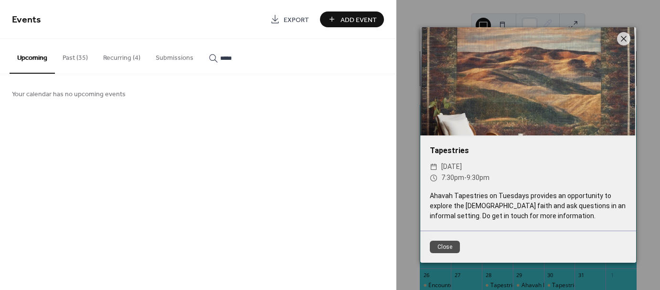
click at [279, 206] on div "Events Export Add Event Upcoming Past (35) Recurring (4) Submissions ***** Your…" at bounding box center [198, 145] width 396 height 290
click at [122, 67] on button "Recurring (4)" at bounding box center [122, 56] width 53 height 34
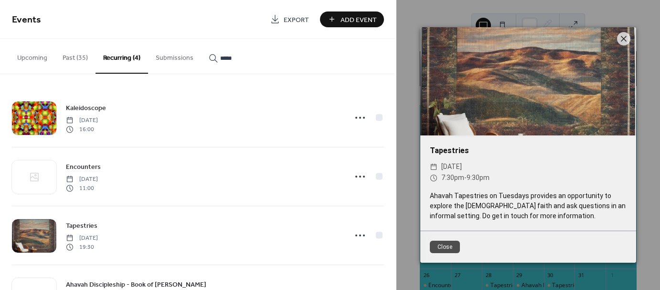
click at [235, 54] on input "*****" at bounding box center [248, 58] width 57 height 10
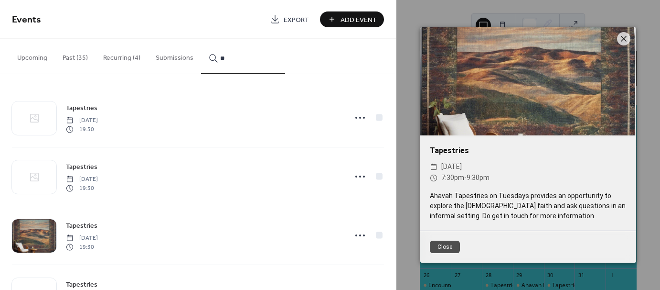
type input "*"
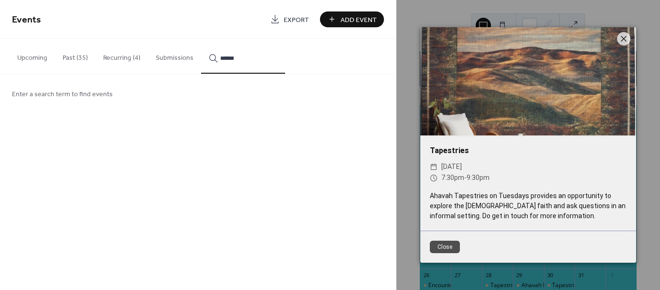
click at [201, 39] on button "******" at bounding box center [243, 56] width 84 height 35
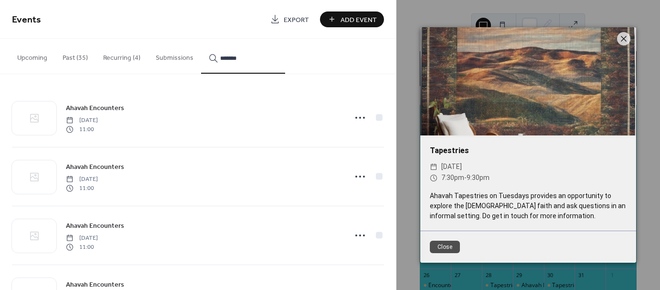
click at [201, 39] on button "******" at bounding box center [243, 56] width 84 height 35
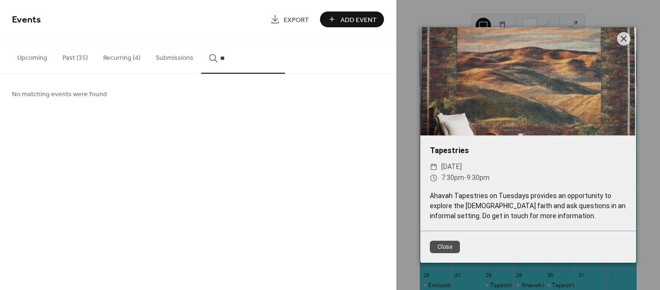
type input "*"
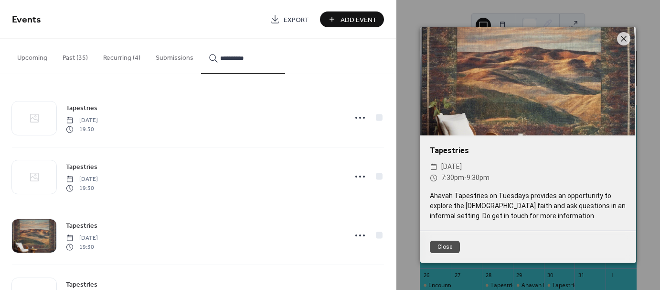
type input "**********"
click at [360, 236] on icon at bounding box center [360, 234] width 15 height 15
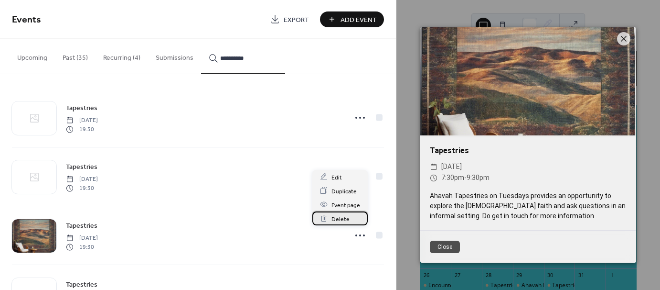
click at [349, 216] on div "Delete" at bounding box center [340, 218] width 55 height 14
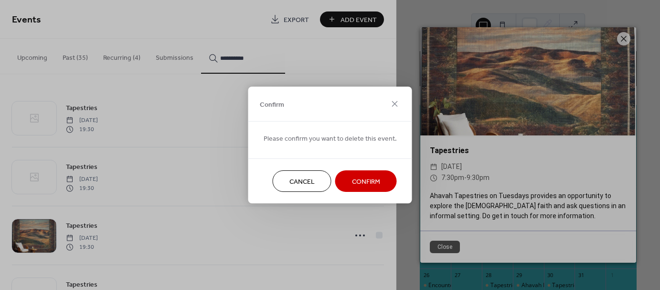
click at [352, 183] on span "Confirm" at bounding box center [366, 182] width 28 height 10
